Goal: Task Accomplishment & Management: Use online tool/utility

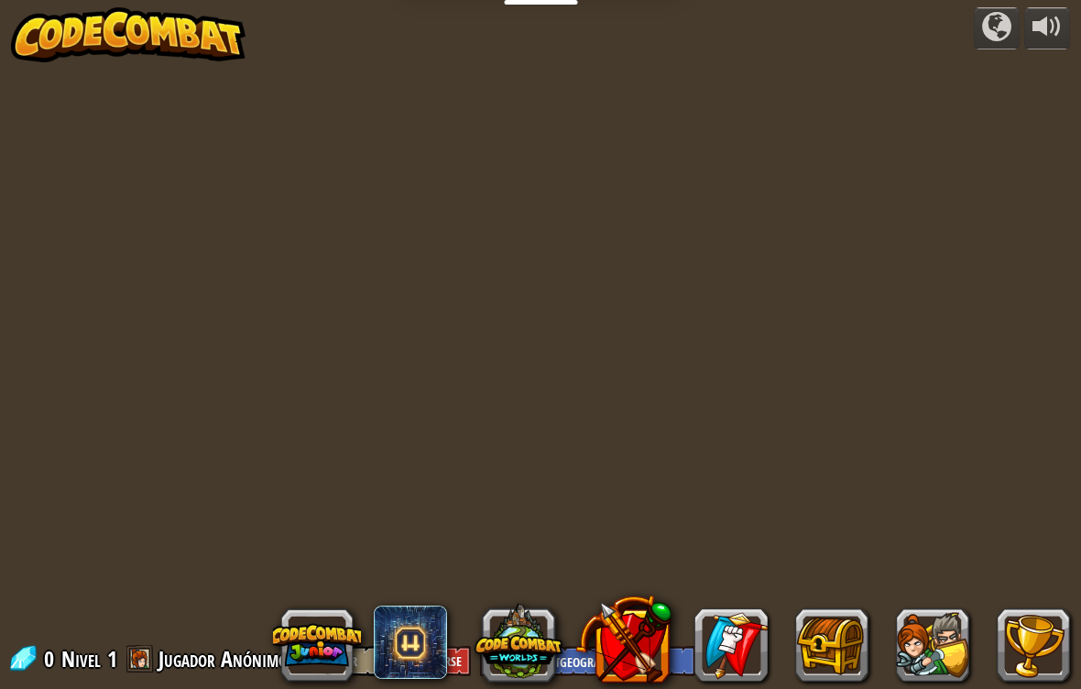
select select "es-419"
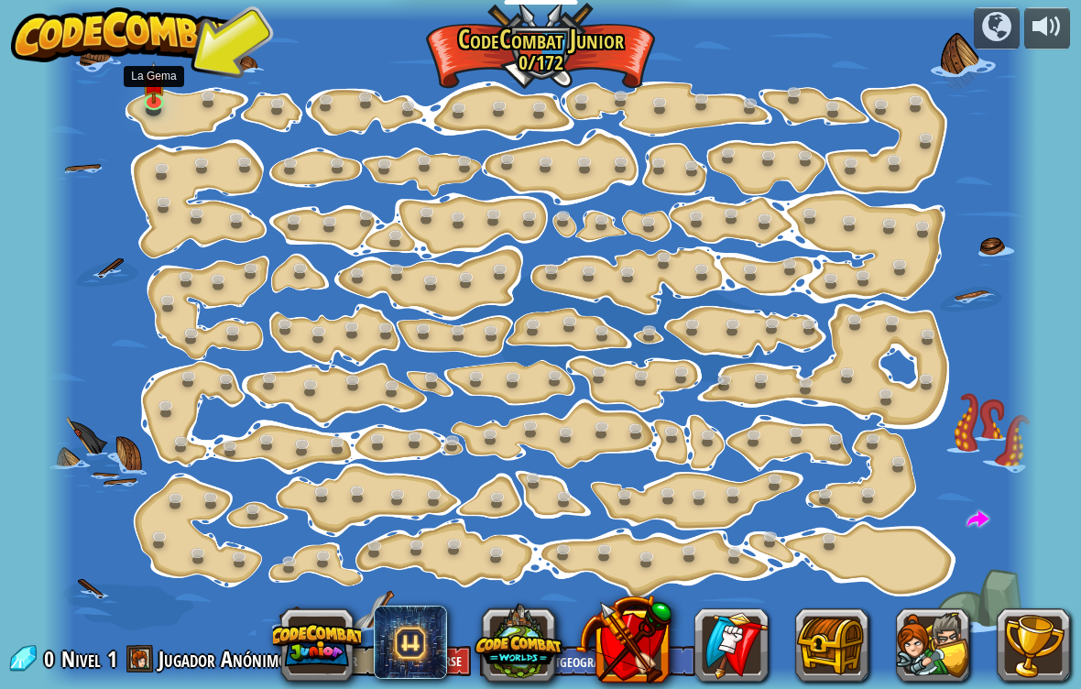
click at [144, 64] on img at bounding box center [154, 82] width 25 height 42
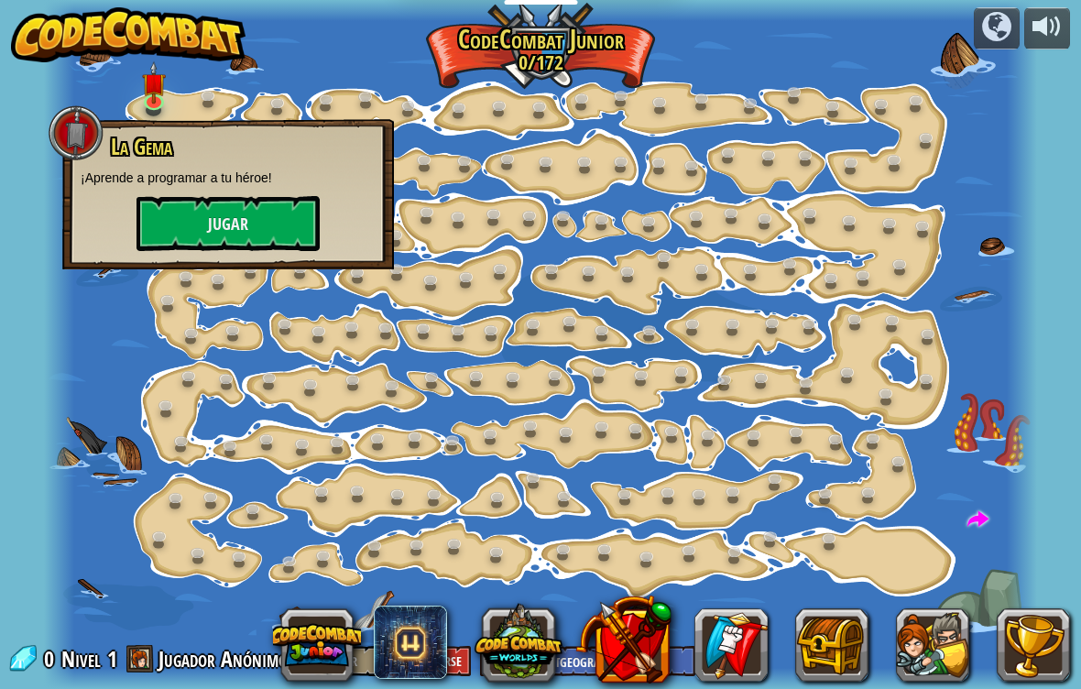
click at [383, 64] on div at bounding box center [540, 344] width 993 height 689
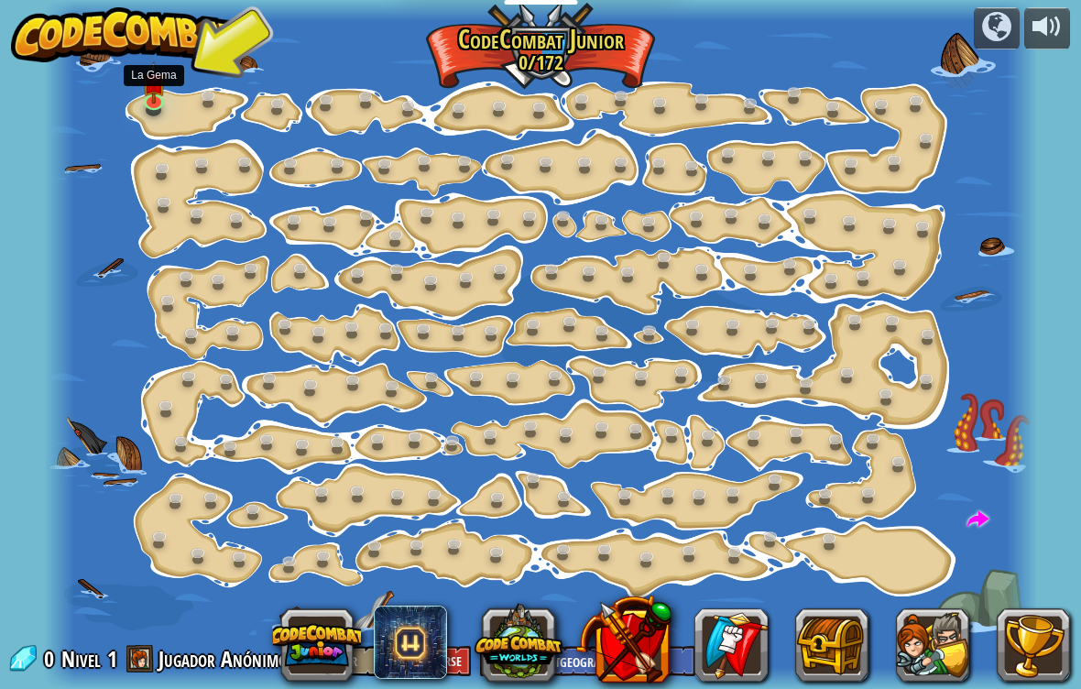
click at [147, 98] on img at bounding box center [154, 82] width 25 height 42
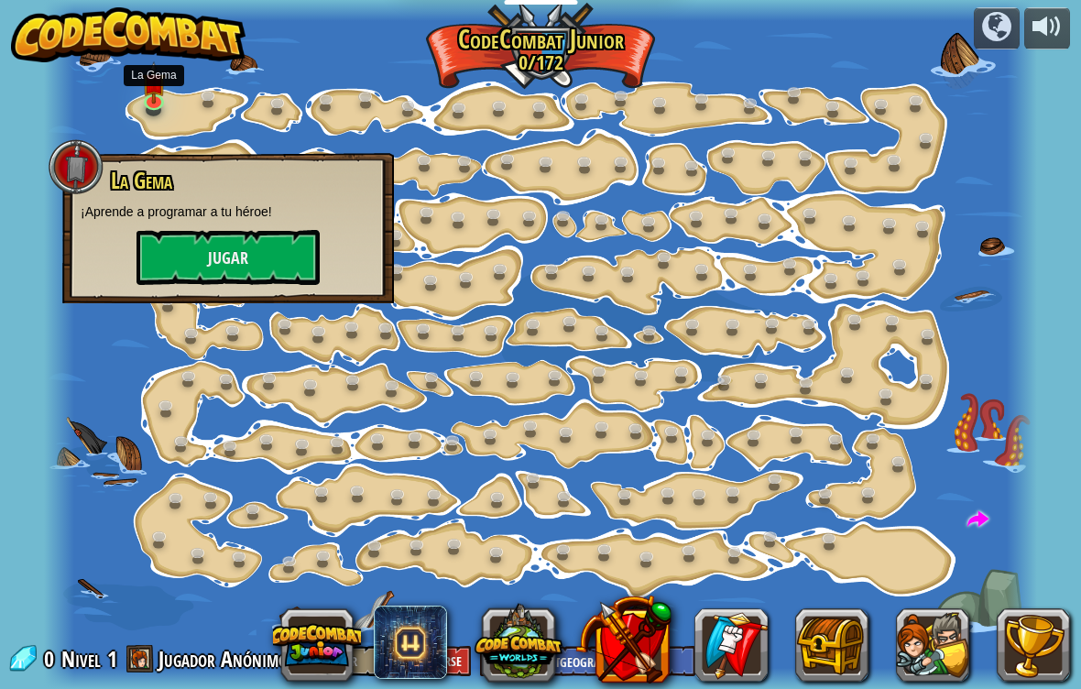
click at [930, 649] on button at bounding box center [932, 644] width 73 height 73
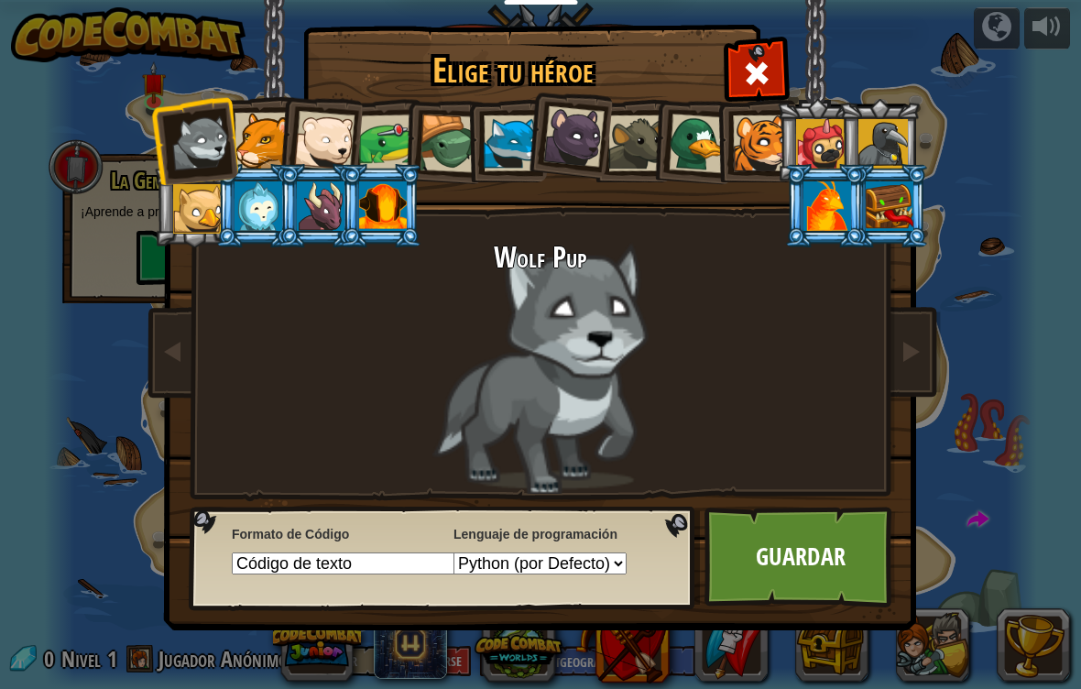
click at [585, 141] on div at bounding box center [573, 136] width 61 height 61
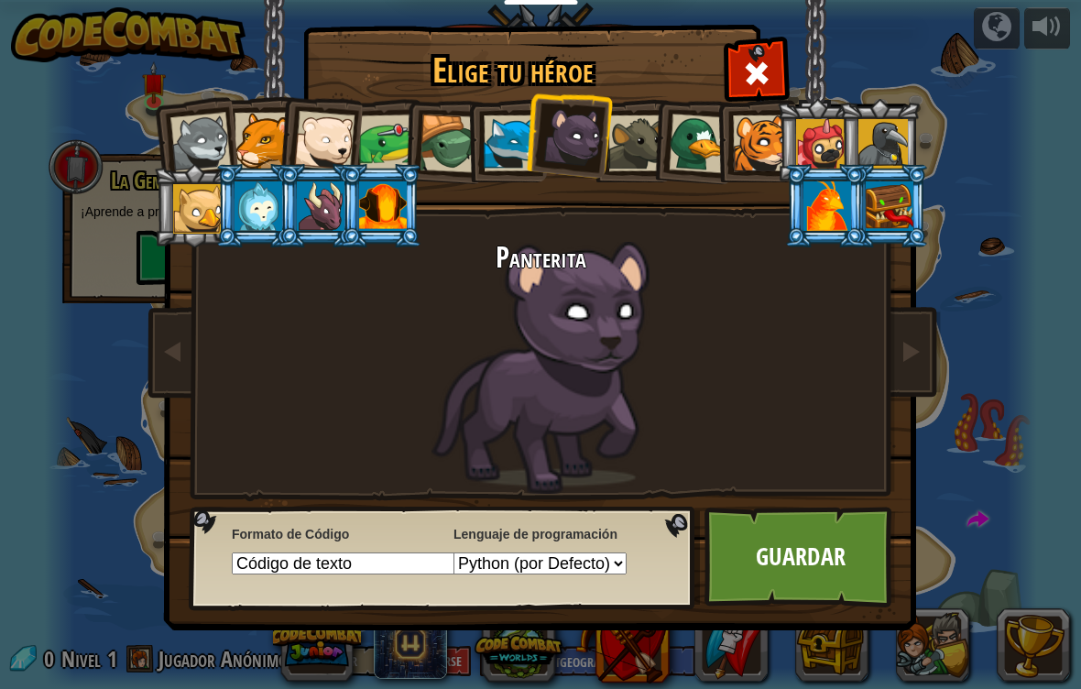
click at [515, 141] on div at bounding box center [512, 143] width 56 height 56
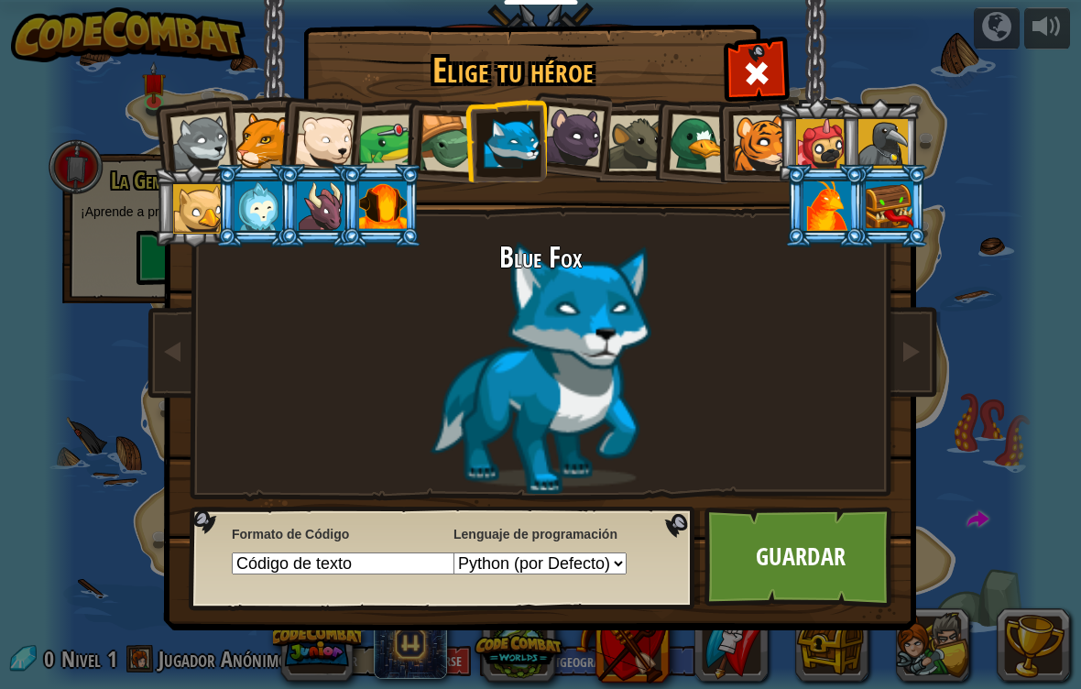
click at [760, 145] on div at bounding box center [761, 143] width 56 height 56
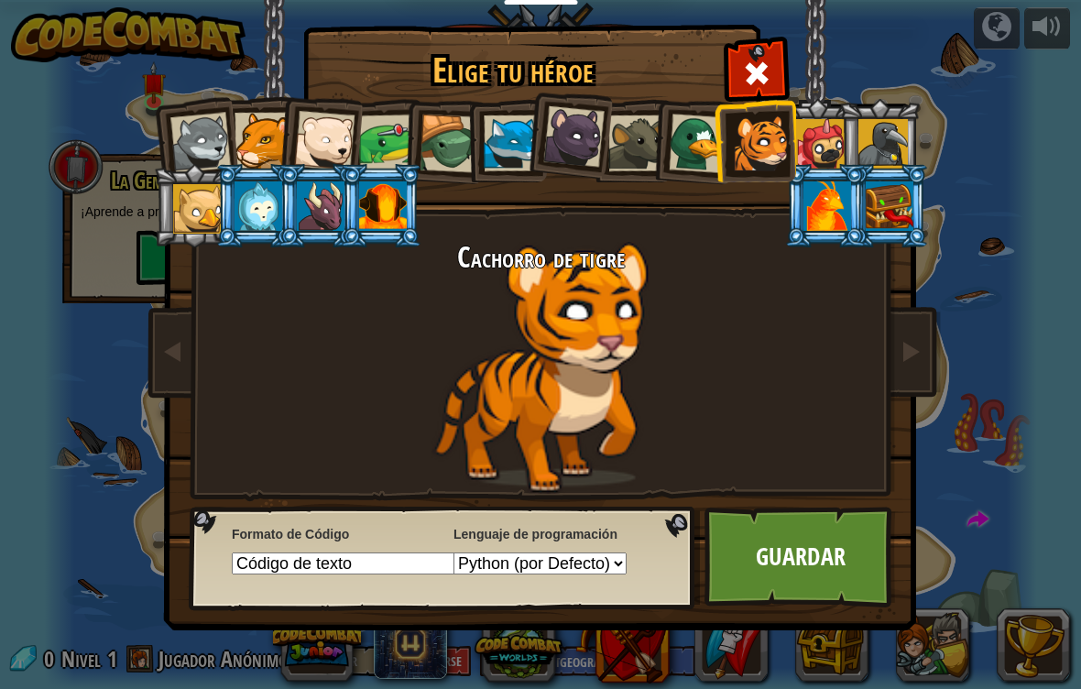
click at [400, 128] on div at bounding box center [387, 142] width 57 height 57
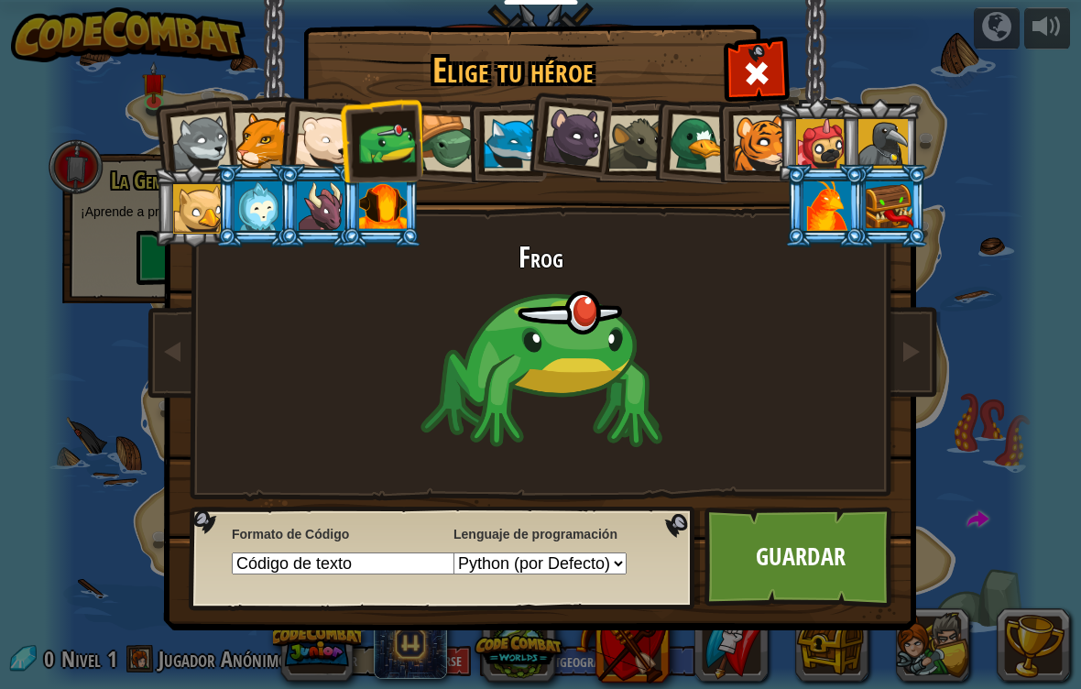
click at [334, 134] on div at bounding box center [324, 141] width 60 height 60
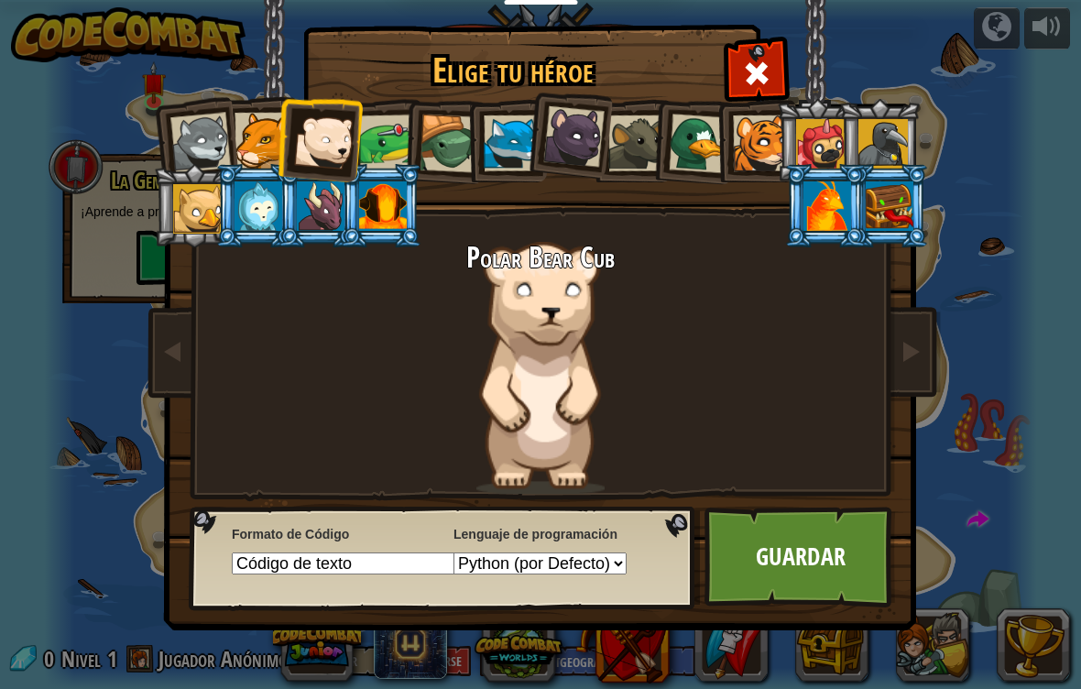
click at [258, 131] on div at bounding box center [262, 141] width 56 height 56
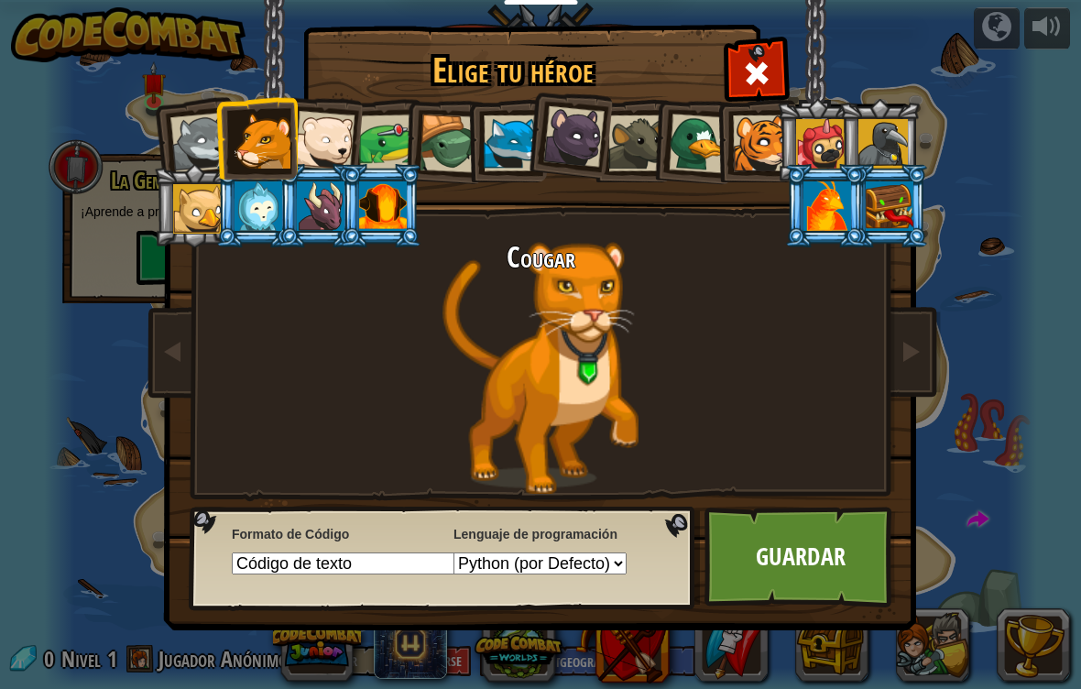
click at [577, 144] on div at bounding box center [573, 136] width 61 height 61
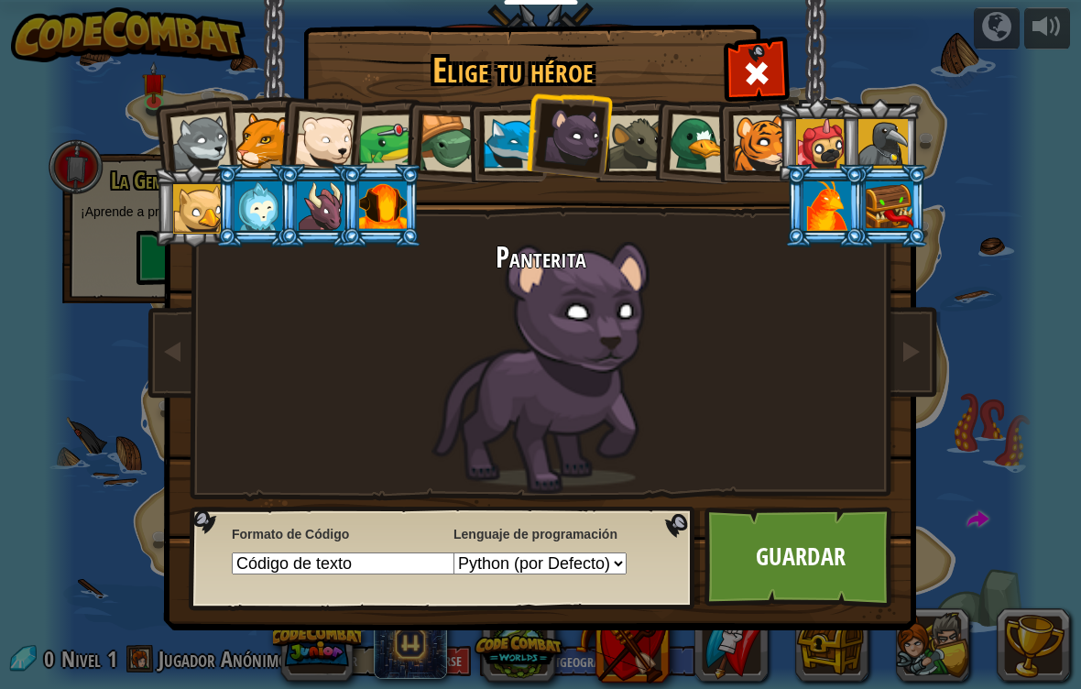
click at [758, 59] on span at bounding box center [756, 73] width 29 height 29
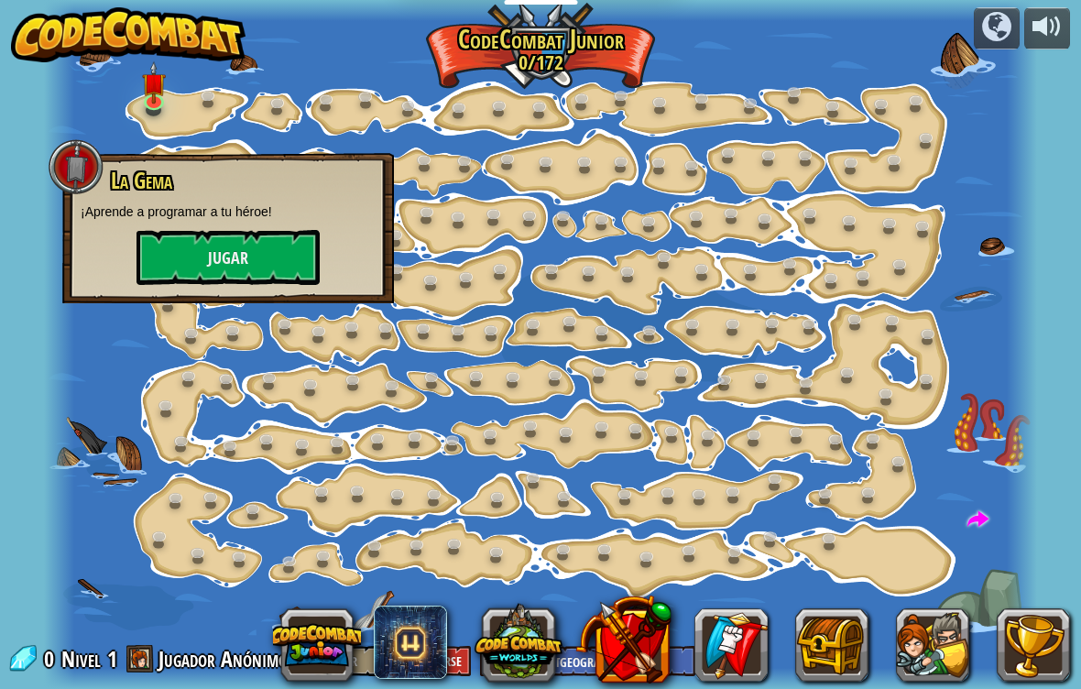
click at [227, 253] on button "Jugar" at bounding box center [227, 257] width 183 height 55
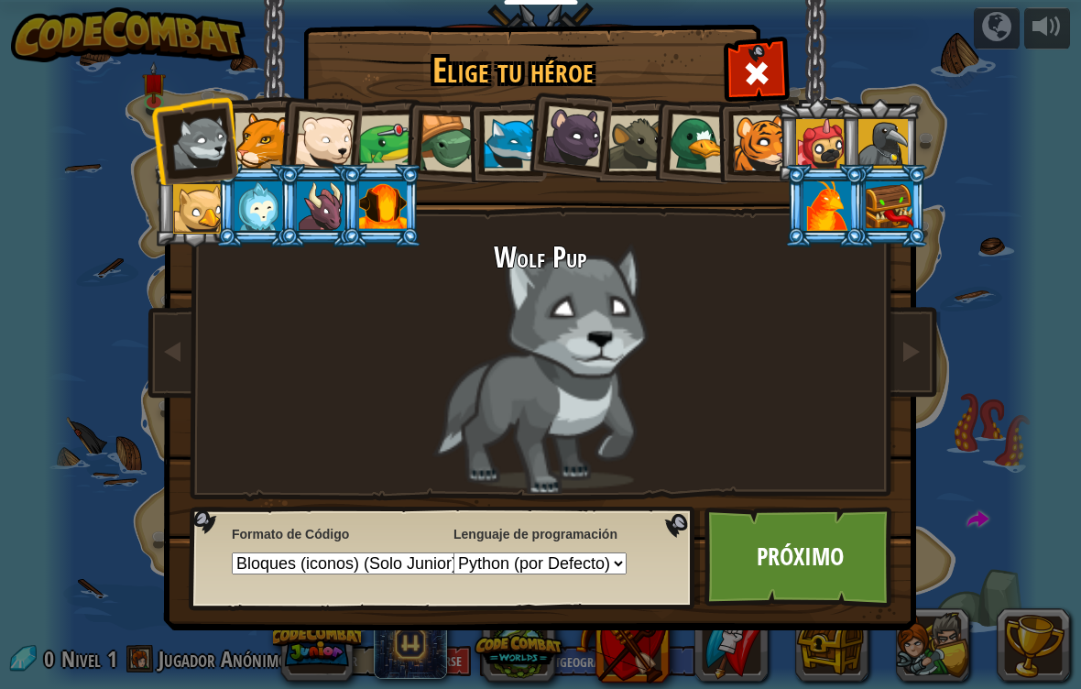
click at [759, 60] on span at bounding box center [756, 73] width 29 height 29
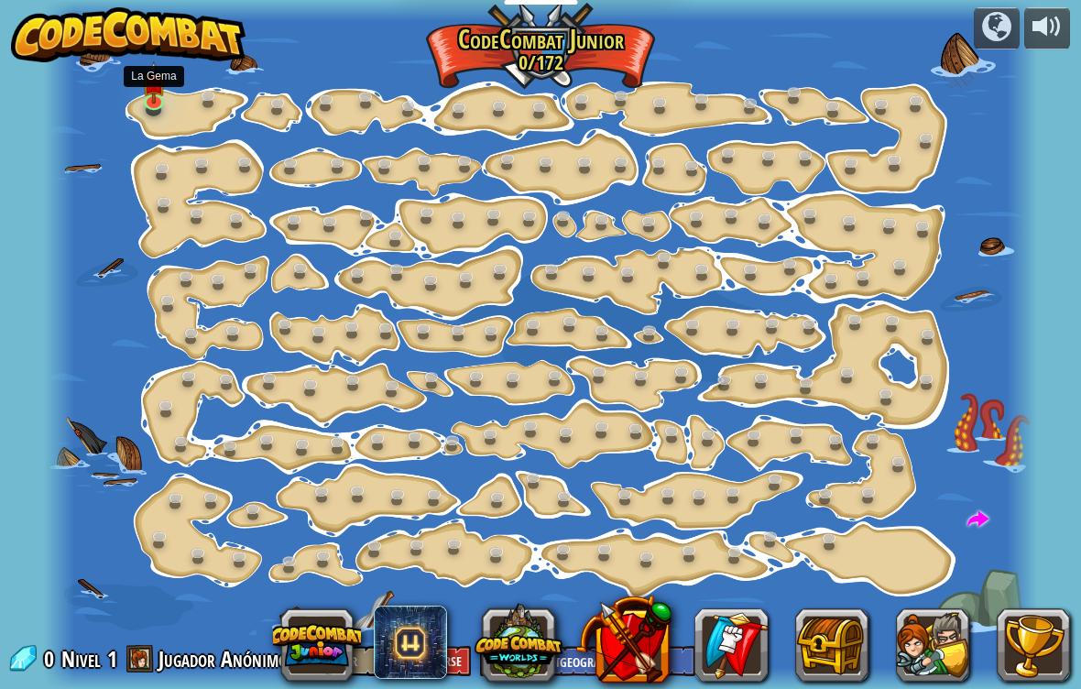
click at [159, 94] on img at bounding box center [154, 82] width 25 height 42
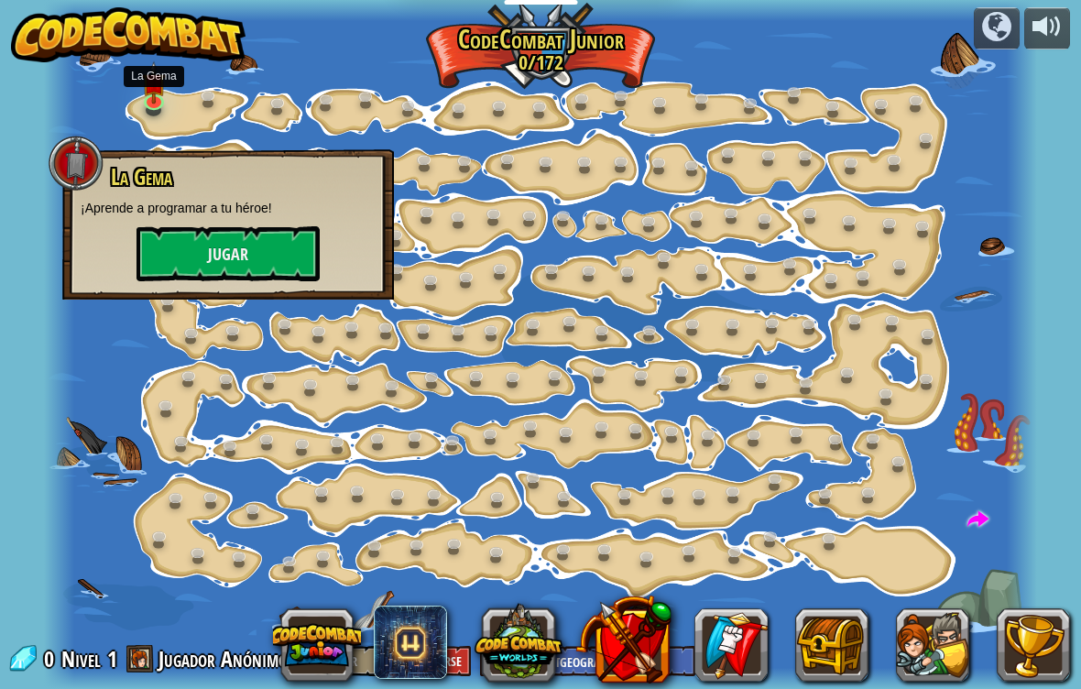
click at [210, 276] on button "Jugar" at bounding box center [227, 253] width 183 height 55
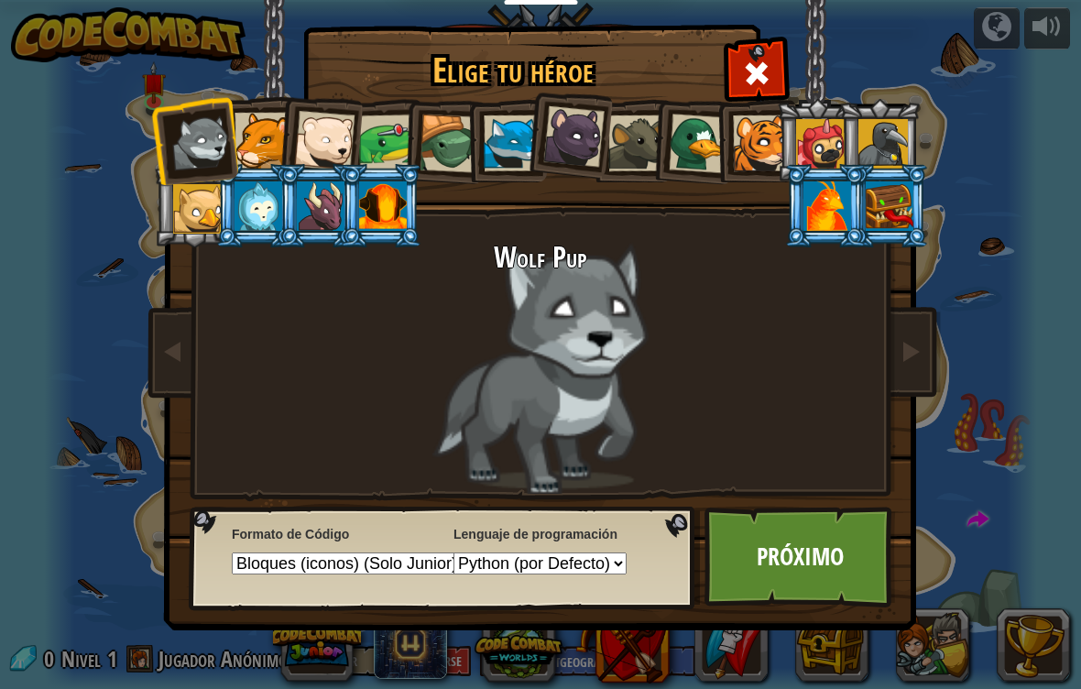
click at [573, 138] on div at bounding box center [573, 136] width 61 height 61
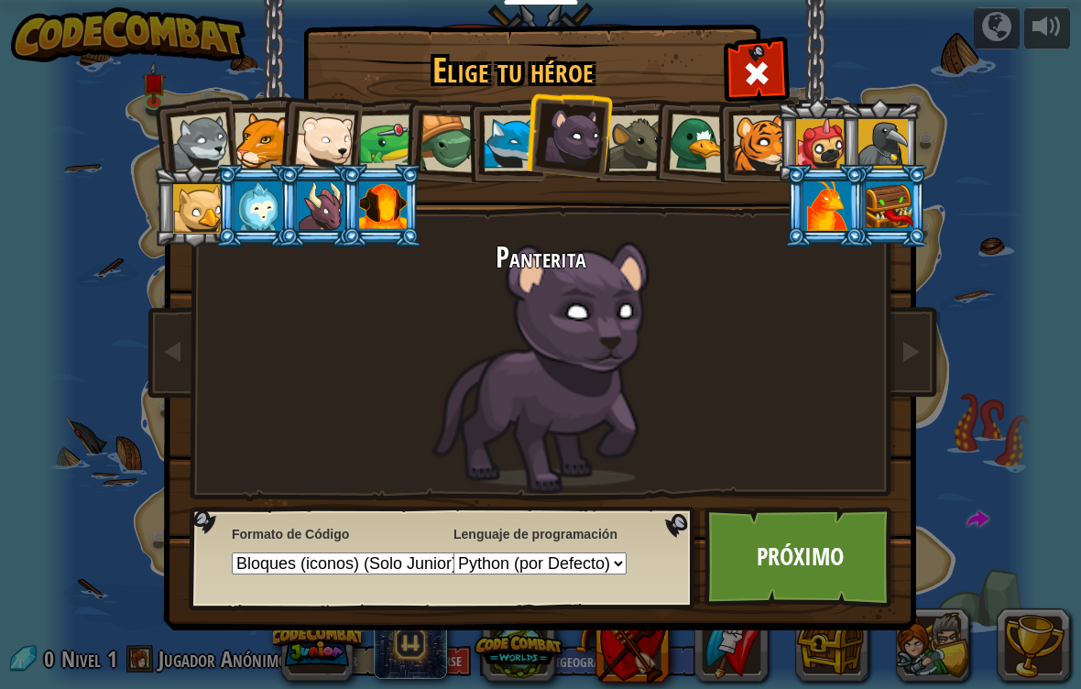
click at [790, 555] on link "Próximo" at bounding box center [799, 557] width 191 height 101
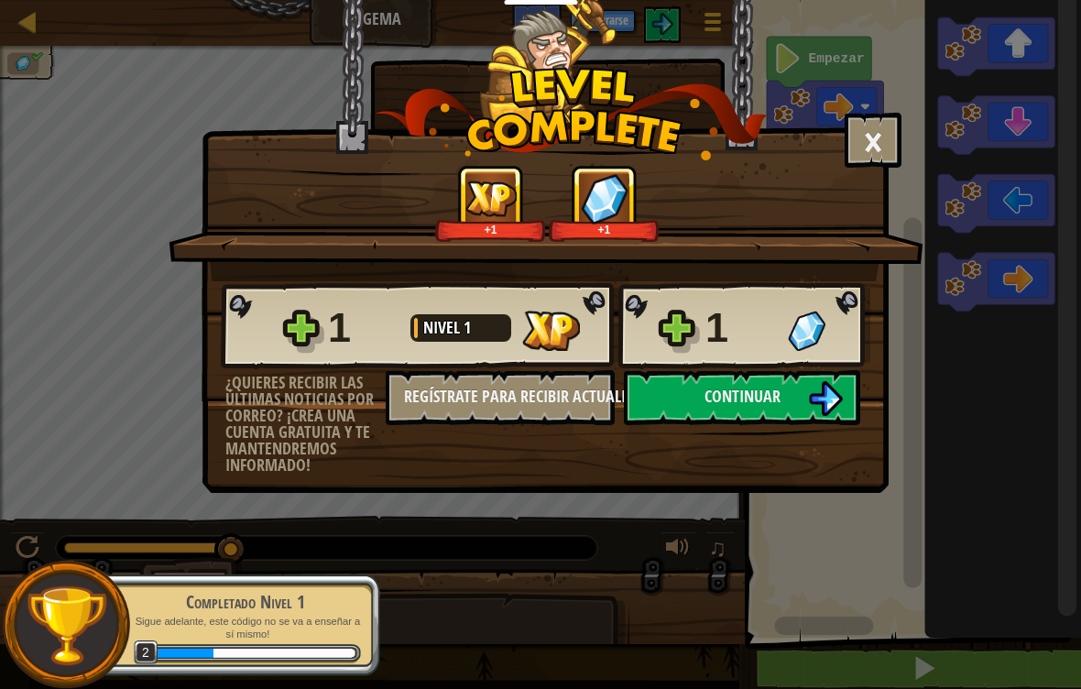
click at [797, 396] on button "Continuar" at bounding box center [742, 397] width 236 height 55
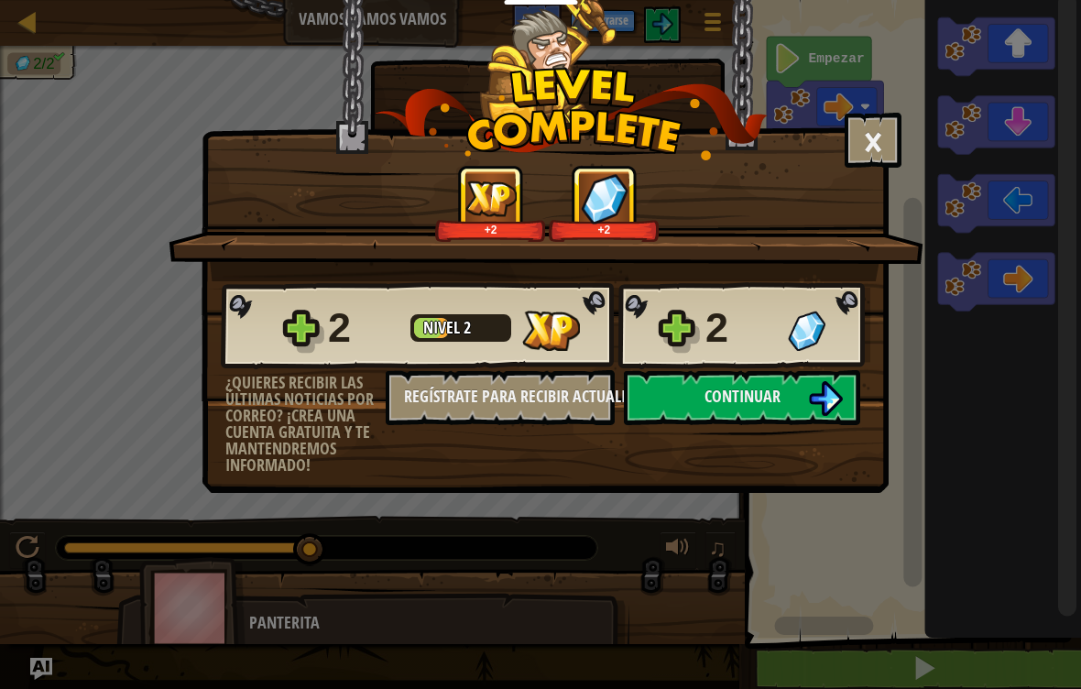
click at [800, 403] on button "Continuar" at bounding box center [742, 397] width 236 height 55
